Goal: Information Seeking & Learning: Learn about a topic

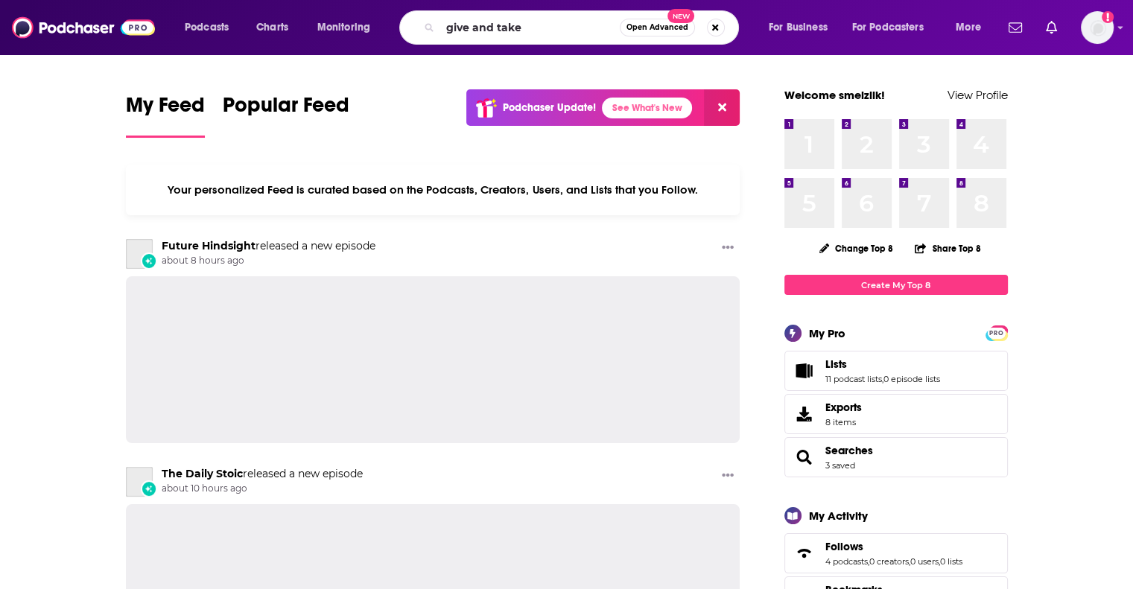
type input "give and take"
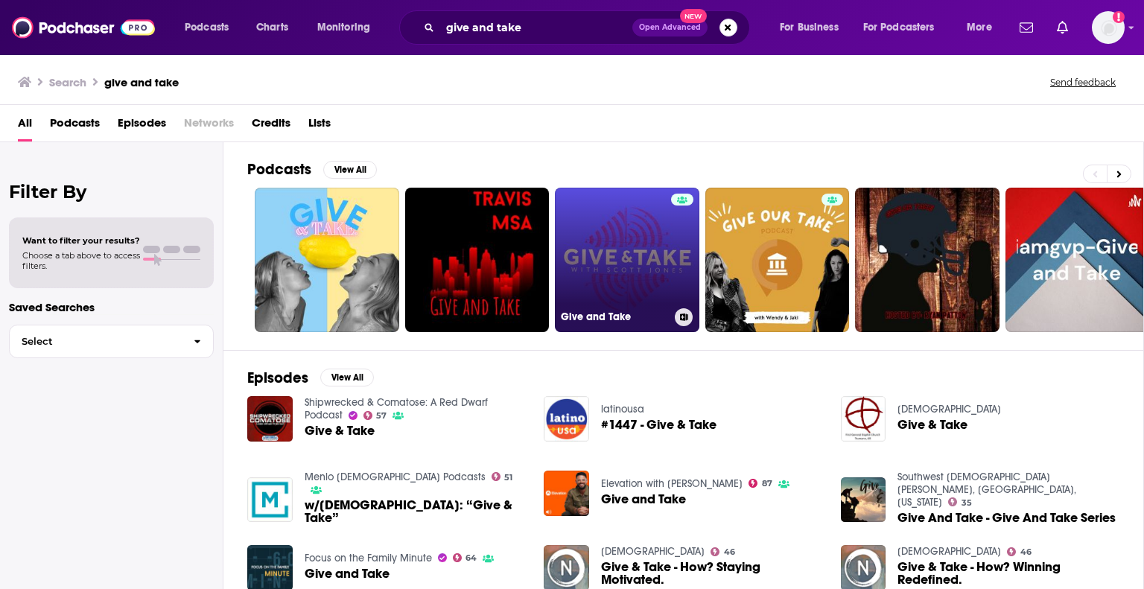
click at [626, 252] on link "Give and Take" at bounding box center [627, 260] width 144 height 144
